Goal: Check status

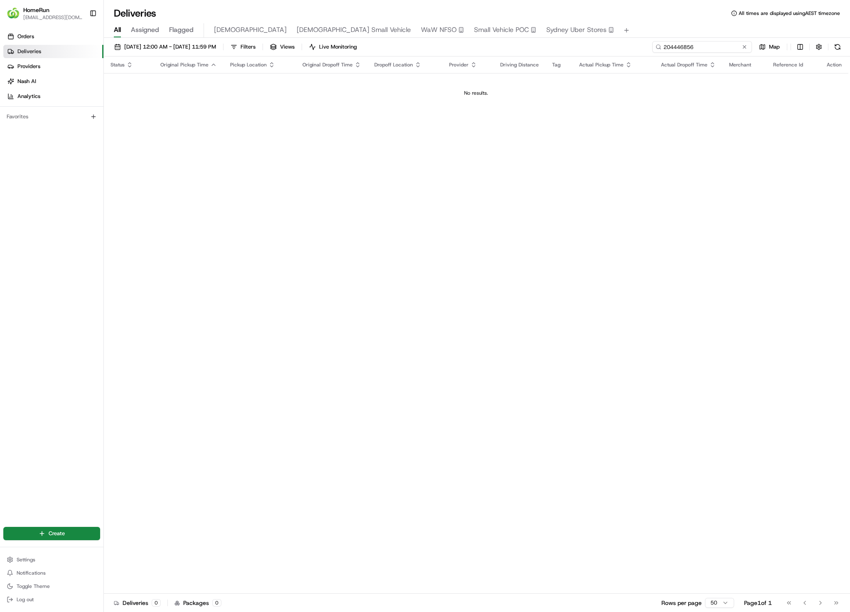
click at [699, 44] on input "204446856" at bounding box center [702, 47] width 100 height 12
paste input "65307788"
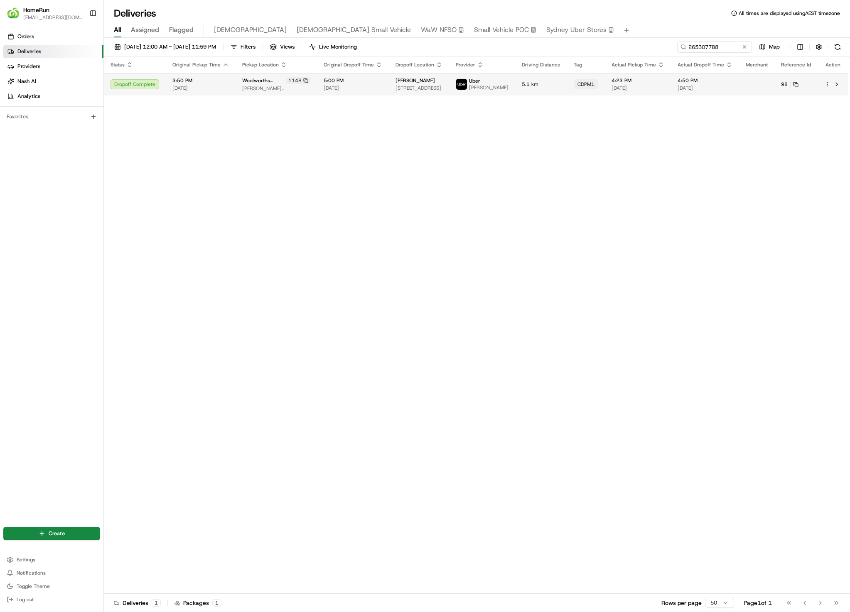
click at [609, 89] on td "4:23 PM [DATE]" at bounding box center [638, 84] width 66 height 22
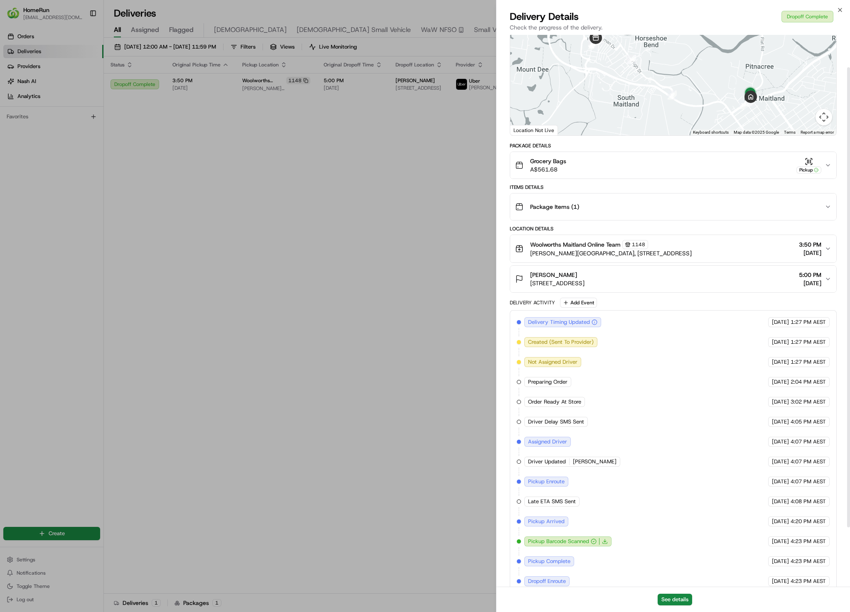
scroll to position [111, 0]
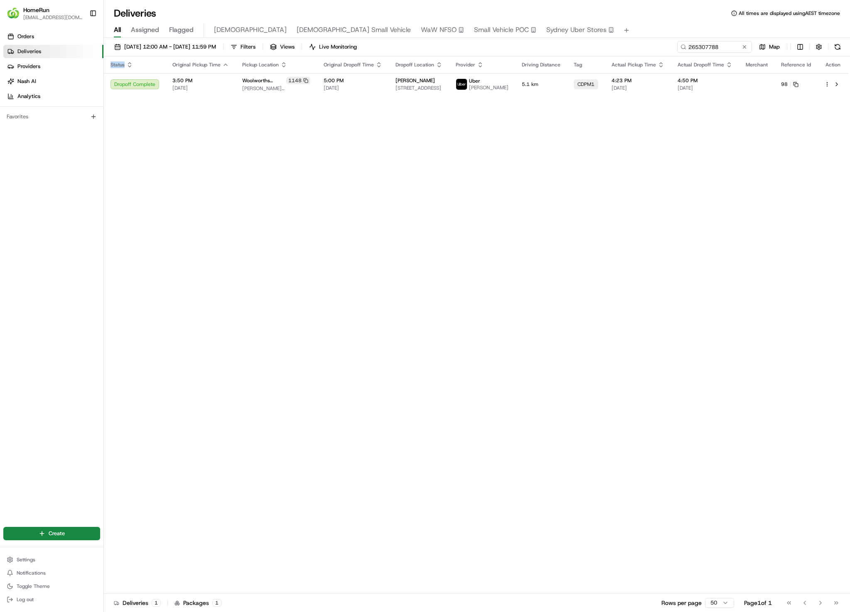
click at [305, 179] on div "Status Original Pickup Time Pickup Location Original Dropoff Time Dropoff Locat…" at bounding box center [476, 326] width 745 height 538
click at [725, 53] on div "[DATE] 12:00 AM - [DATE] 11:59 PM Filters Views Live Monitoring 265307788 Map" at bounding box center [477, 48] width 746 height 15
click at [725, 47] on input "265307788" at bounding box center [702, 47] width 100 height 12
paste input "193921"
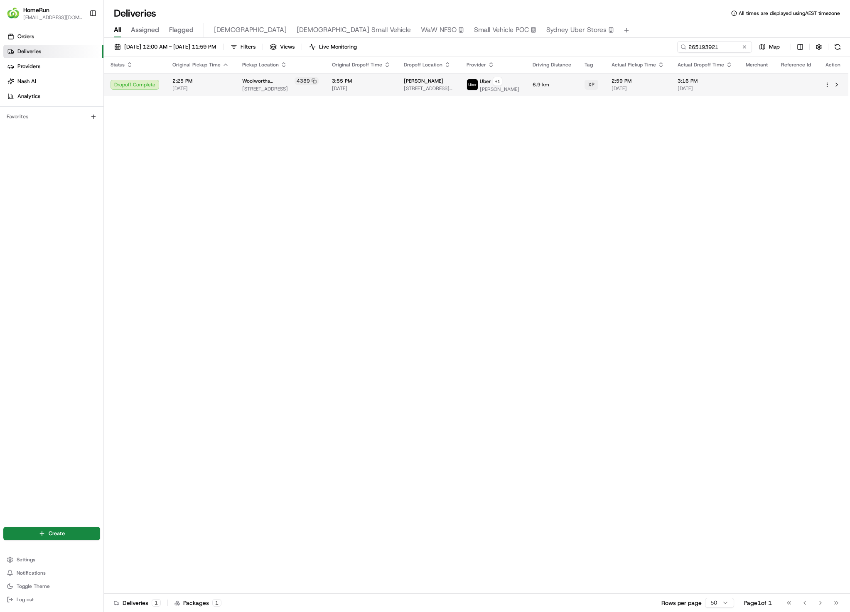
click at [548, 91] on td "6.9 km" at bounding box center [552, 84] width 52 height 23
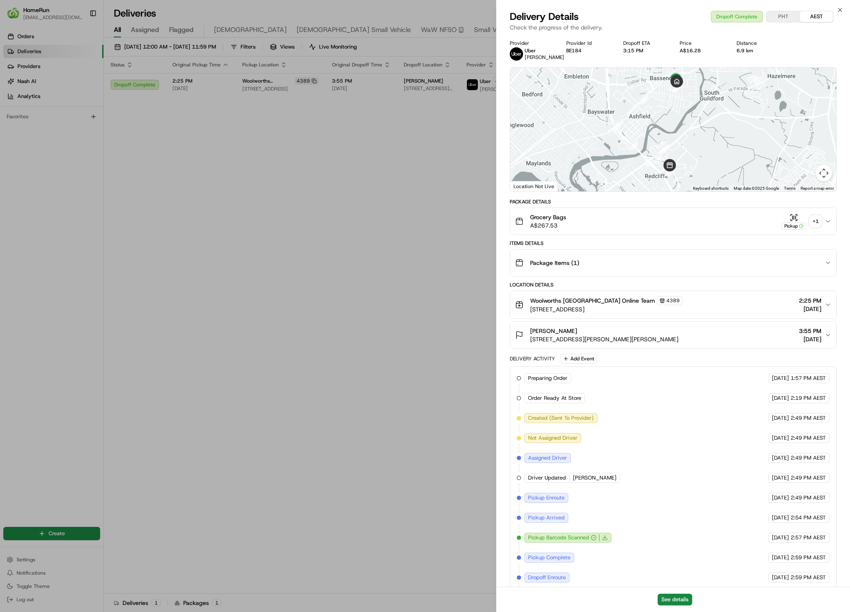
click at [813, 218] on div "+ 1" at bounding box center [816, 222] width 12 height 12
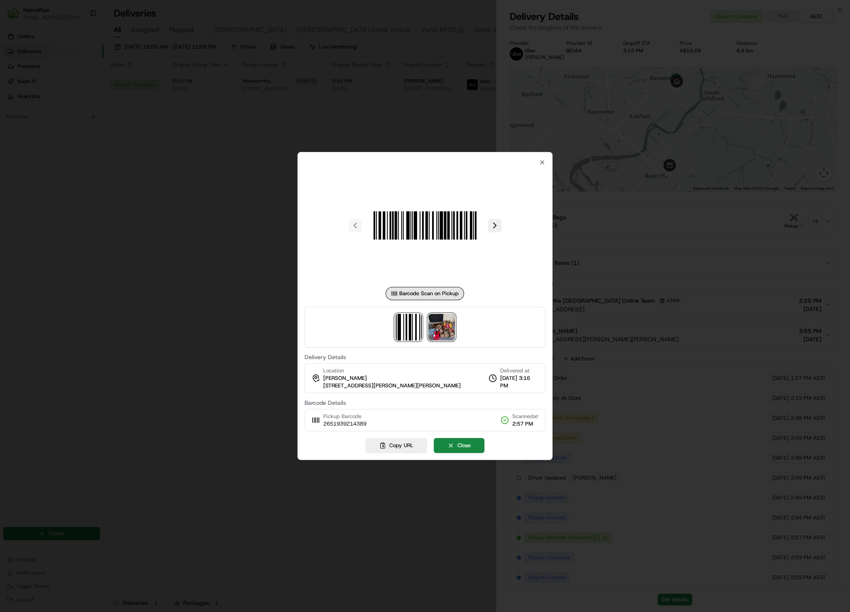
click at [443, 329] on img at bounding box center [441, 327] width 27 height 27
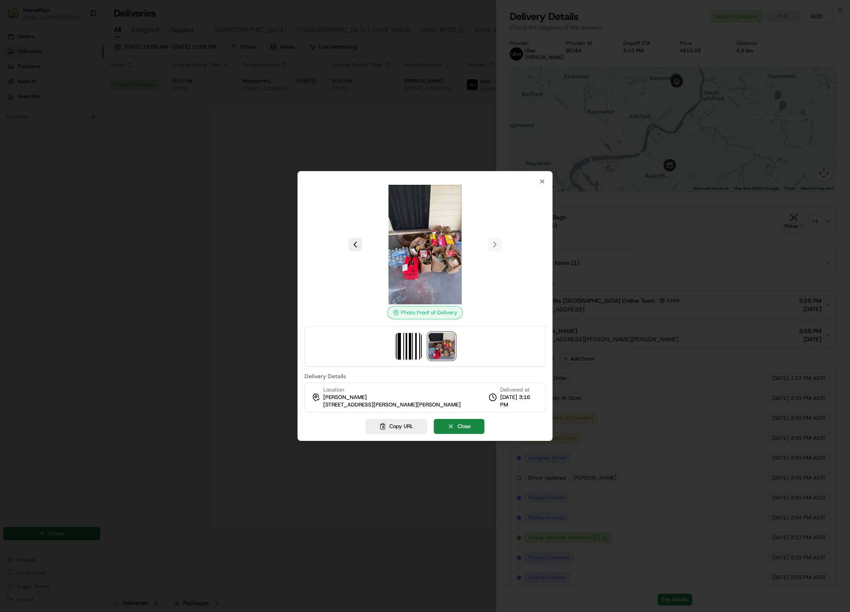
click at [248, 154] on div at bounding box center [425, 306] width 850 height 612
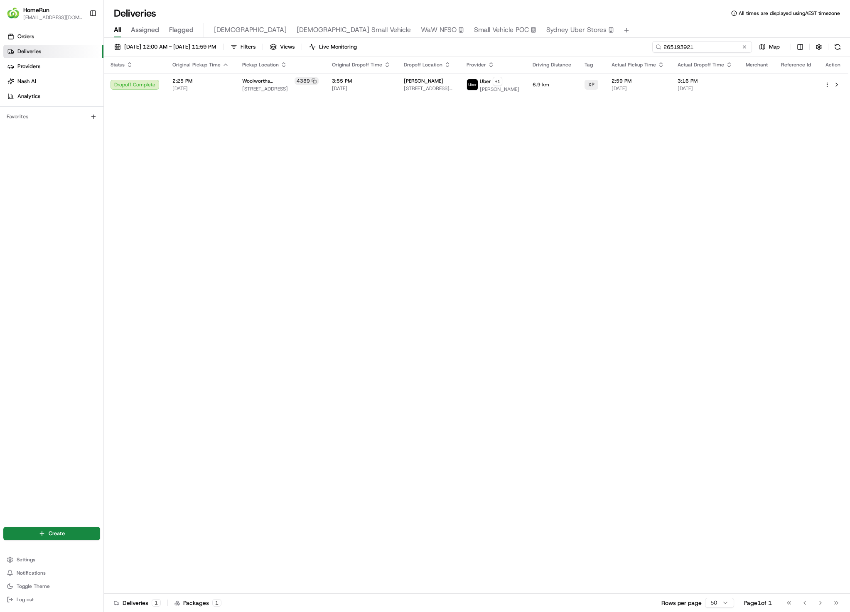
click at [679, 46] on input "265193921" at bounding box center [702, 47] width 100 height 12
paste input "347724"
type input "265347724"
click at [747, 100] on div "Status Original Pickup Time Pickup Location Original Dropoff Time Dropoff Locat…" at bounding box center [476, 326] width 745 height 538
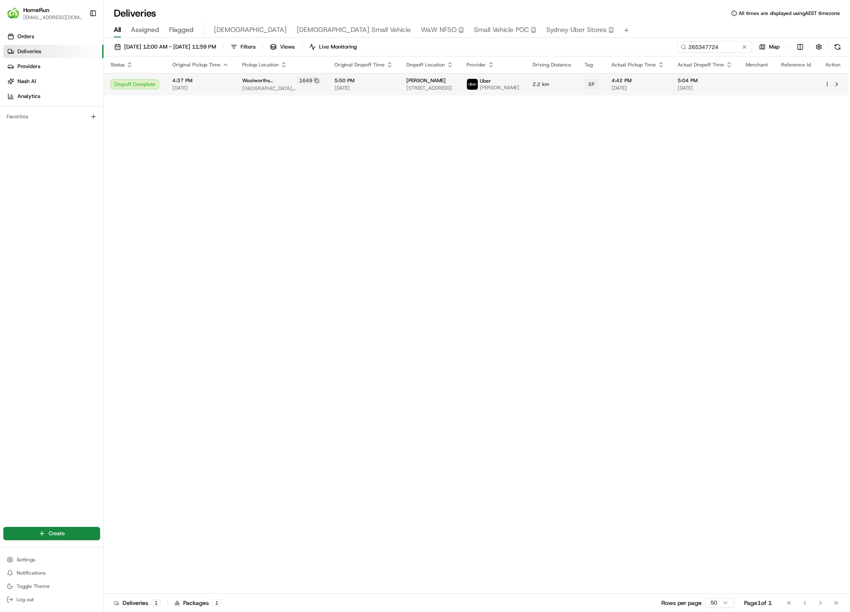
click at [750, 96] on td at bounding box center [756, 84] width 35 height 22
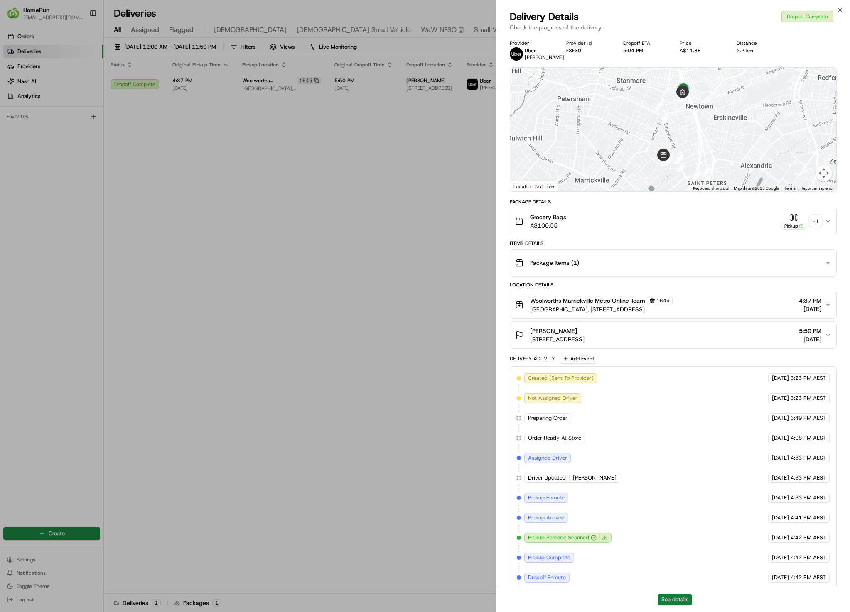
click at [669, 598] on button "See details" at bounding box center [675, 600] width 34 height 12
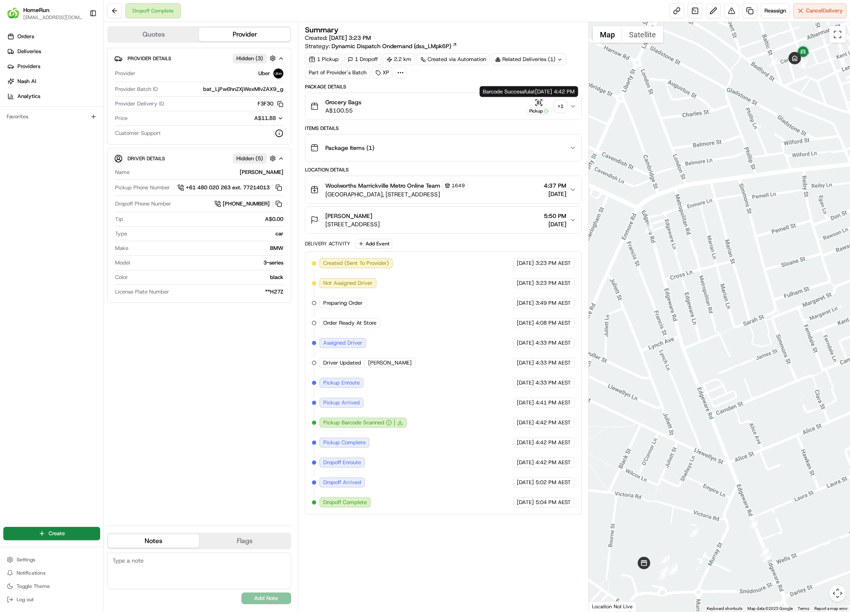
click at [556, 104] on div "+ 1" at bounding box center [561, 107] width 12 height 12
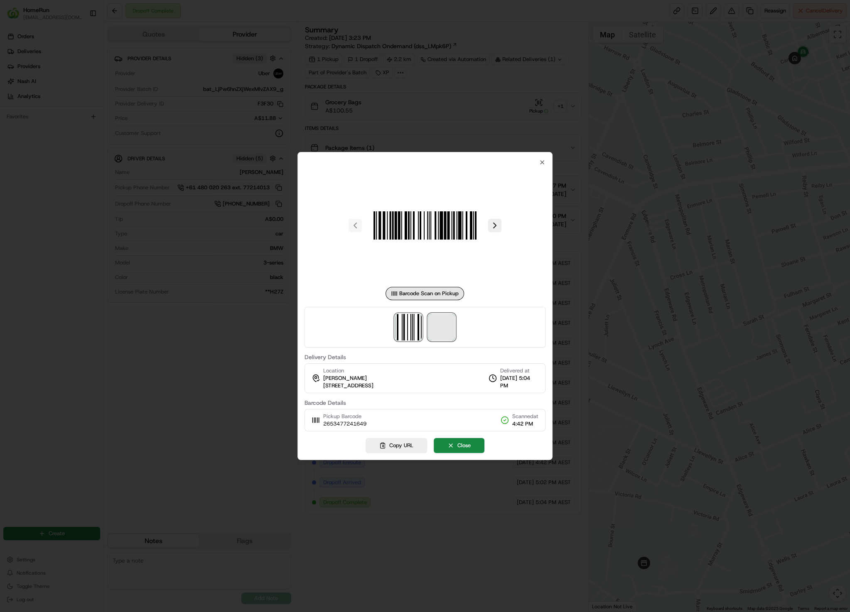
click at [445, 337] on span at bounding box center [441, 327] width 27 height 27
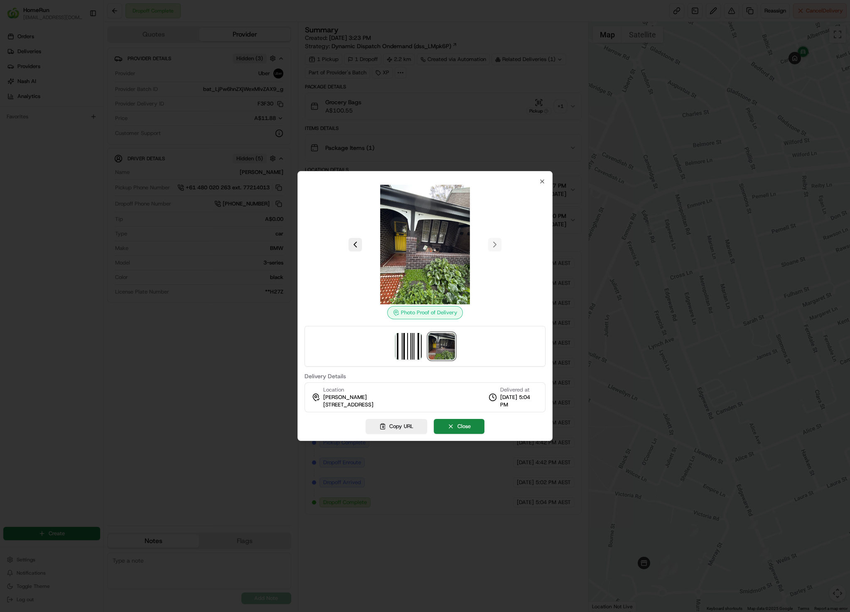
click at [488, 76] on div at bounding box center [425, 306] width 850 height 612
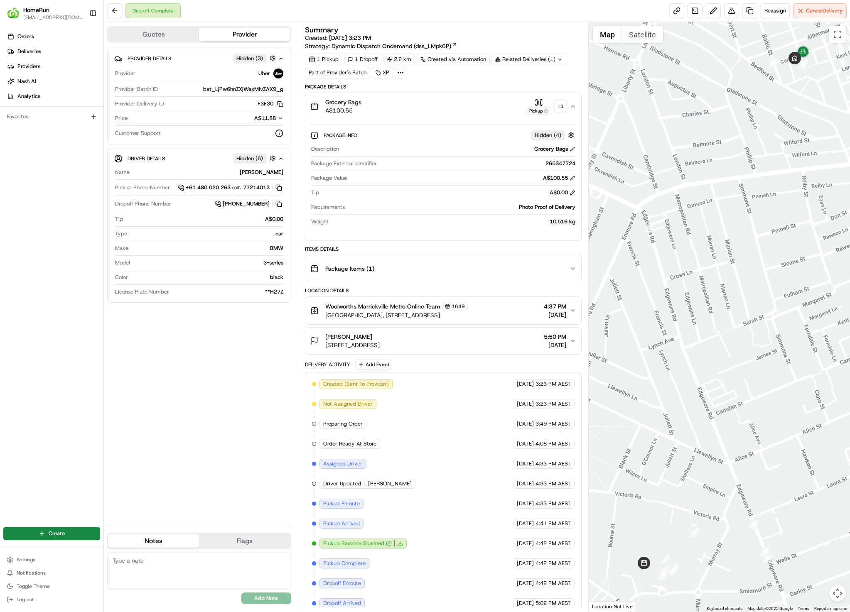
click at [561, 62] on div "Related Deliveries (1)" at bounding box center [529, 60] width 75 height 12
copy span "265367810"
drag, startPoint x: 570, startPoint y: 93, endPoint x: 523, endPoint y: 98, distance: 46.8
click at [524, 98] on td "265367810" at bounding box center [571, 93] width 95 height 15
click at [559, 58] on icon at bounding box center [559, 59] width 5 height 5
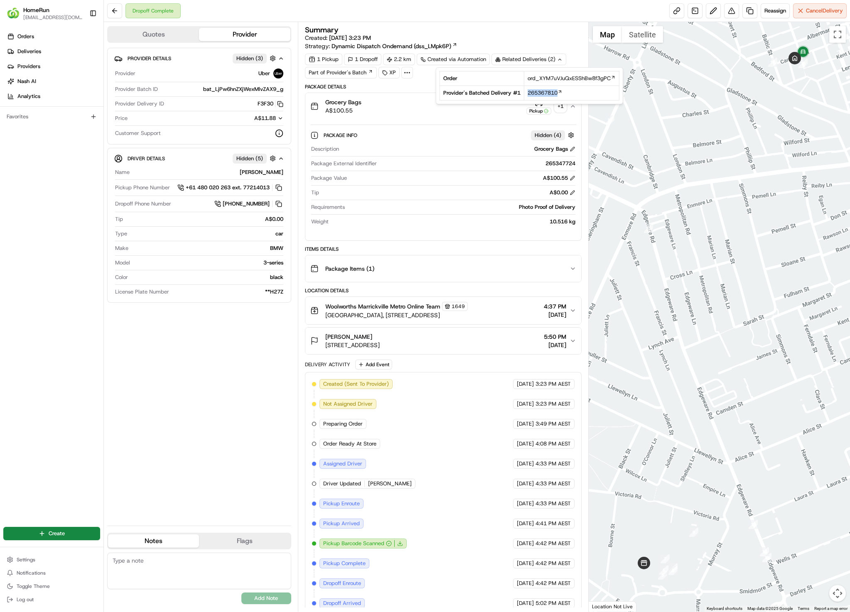
copy span "265367810"
drag, startPoint x: 587, startPoint y: 92, endPoint x: 525, endPoint y: 94, distance: 62.0
click at [525, 94] on td "265367810" at bounding box center [571, 93] width 95 height 15
